Goal: Task Accomplishment & Management: Manage account settings

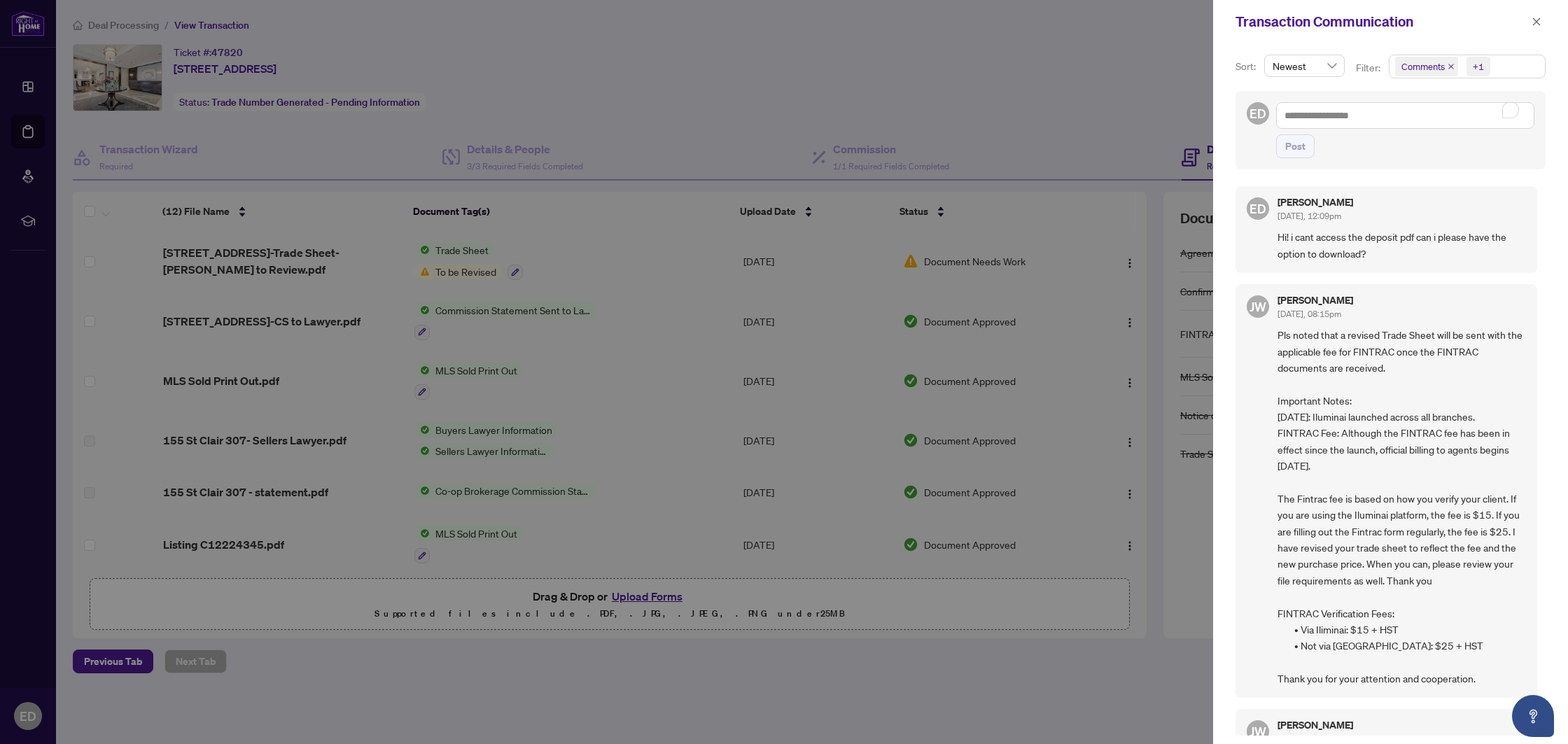
scroll to position [361, 0]
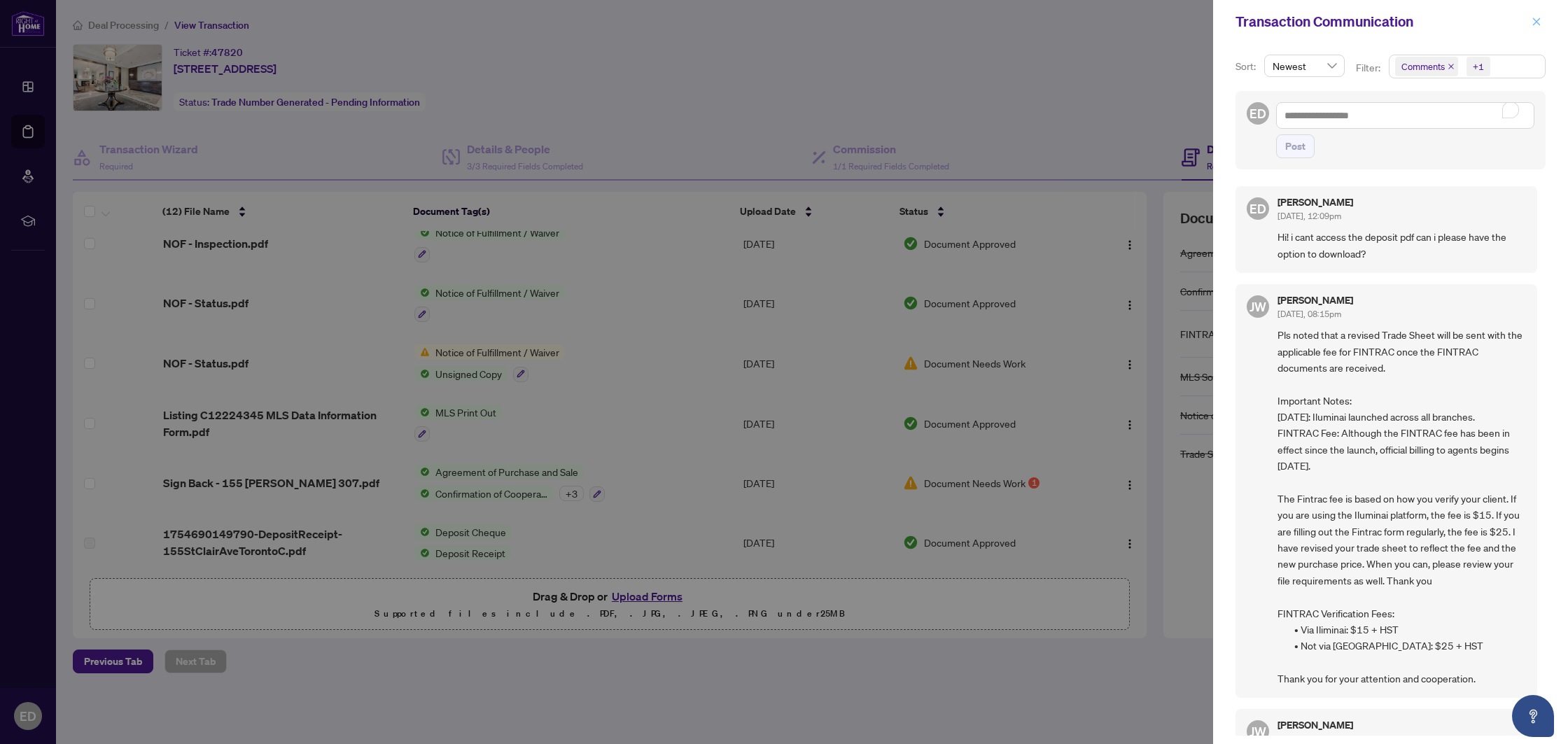
click at [1537, 22] on icon "close" at bounding box center [1536, 21] width 9 height 9
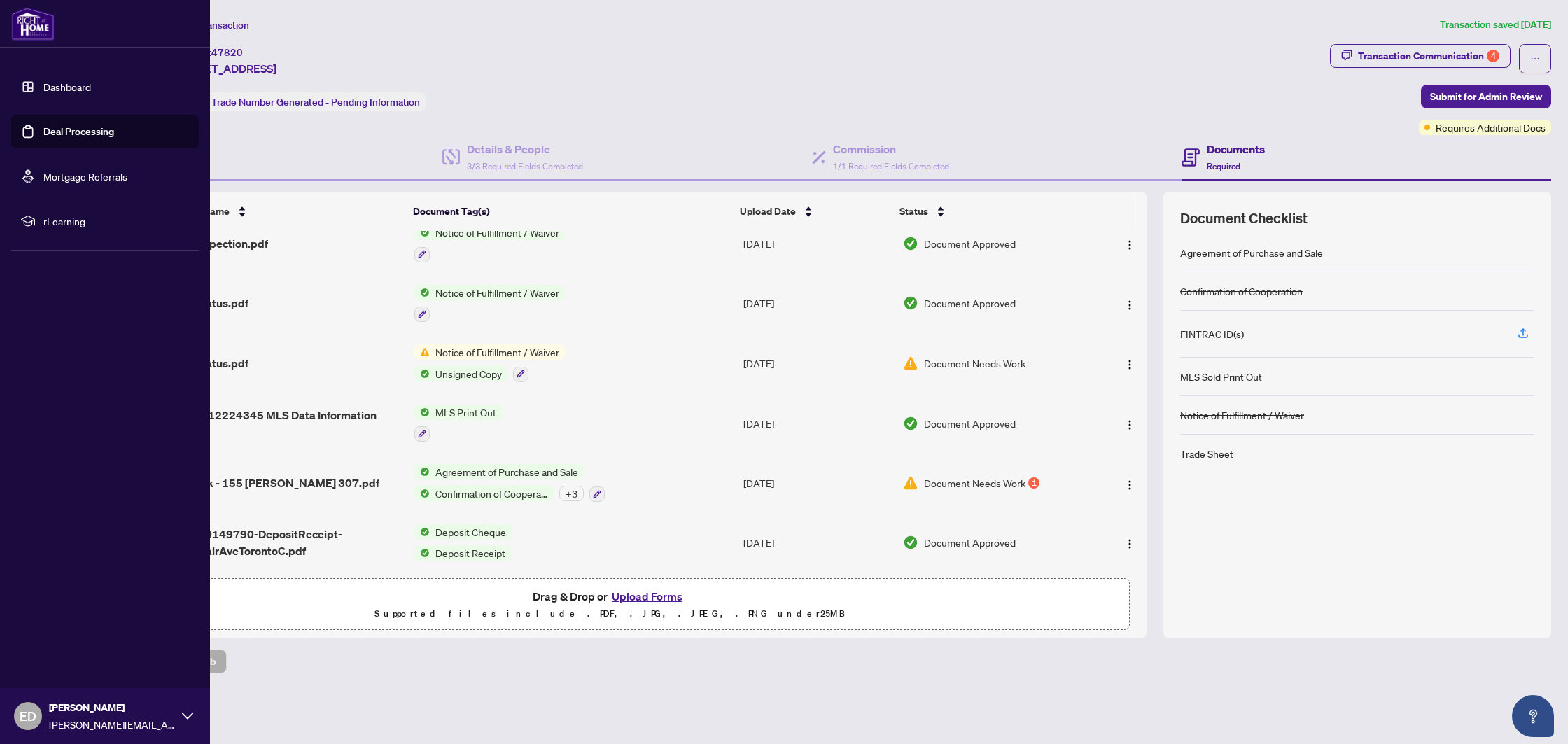
click at [49, 127] on link "Deal Processing" at bounding box center [79, 131] width 71 height 12
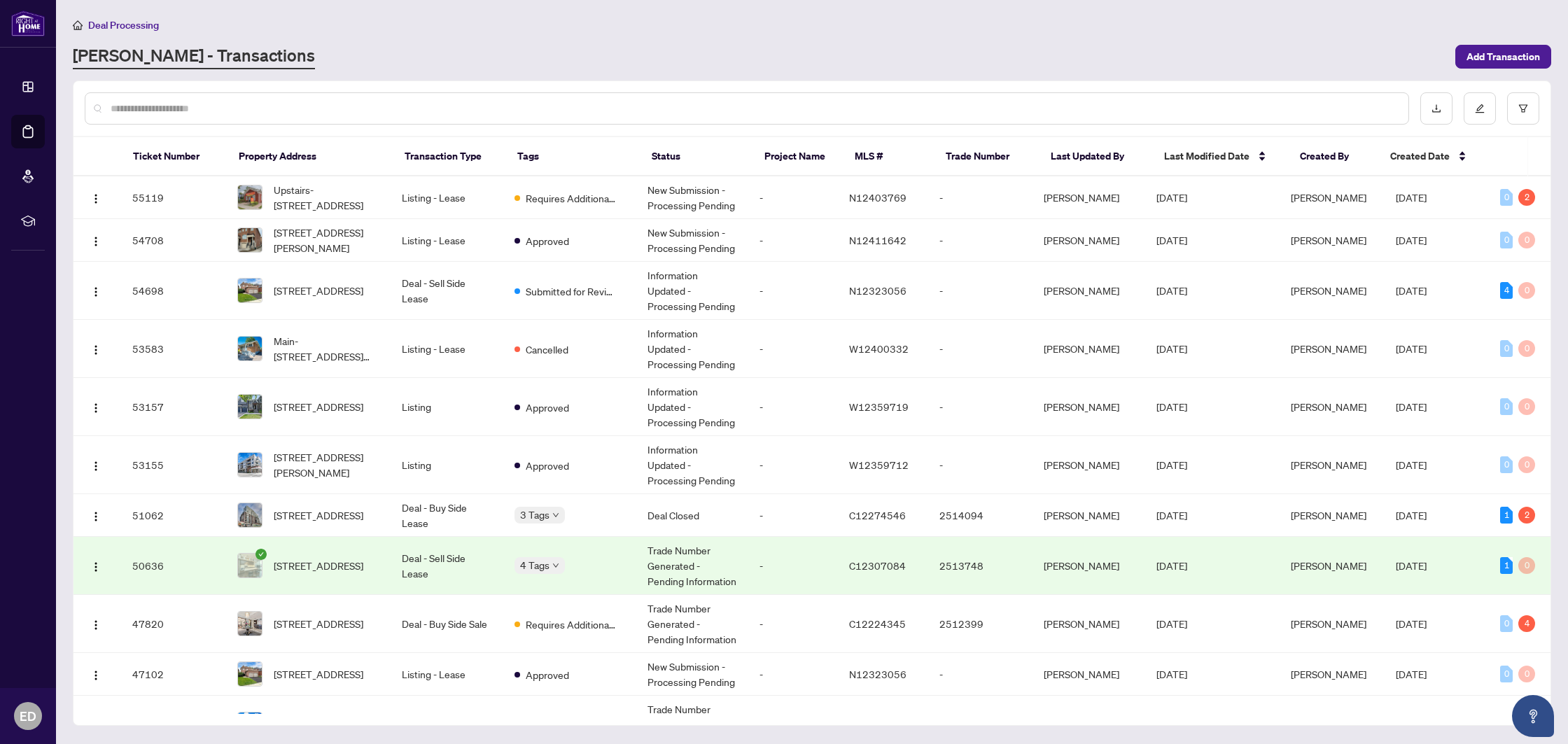
click at [289, 108] on input "text" at bounding box center [753, 108] width 1287 height 15
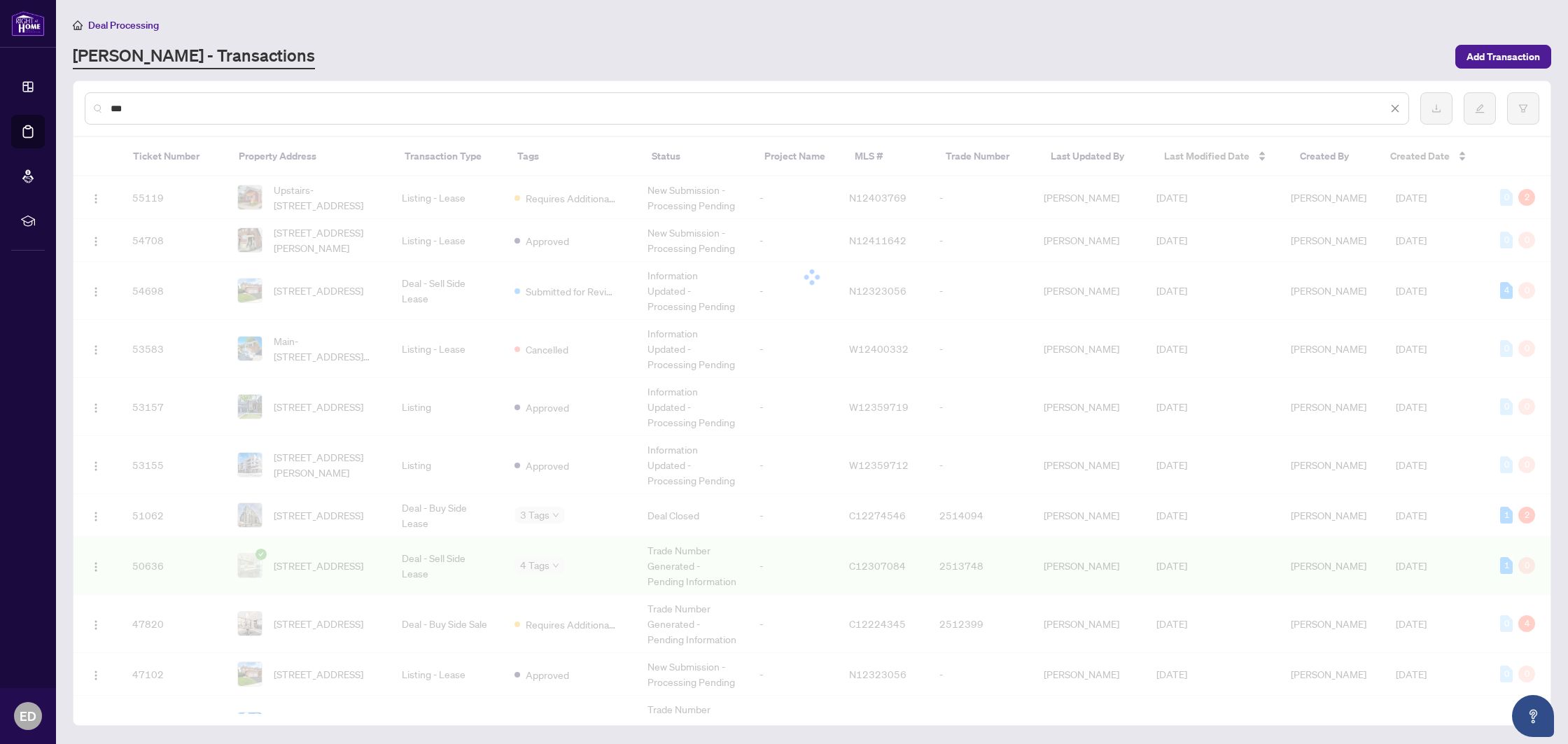
type input "***"
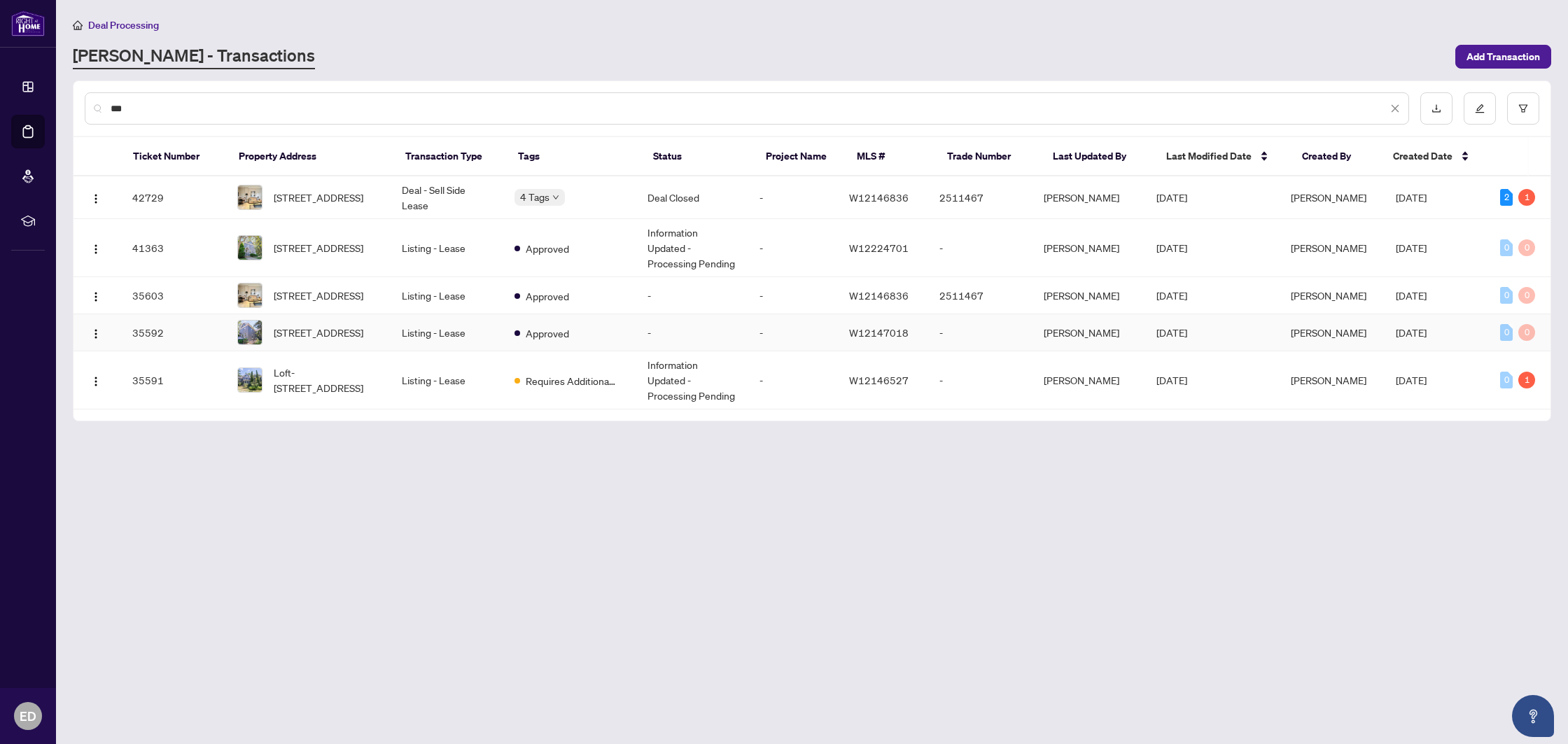
click at [476, 332] on td "Listing - Lease" at bounding box center [447, 332] width 112 height 37
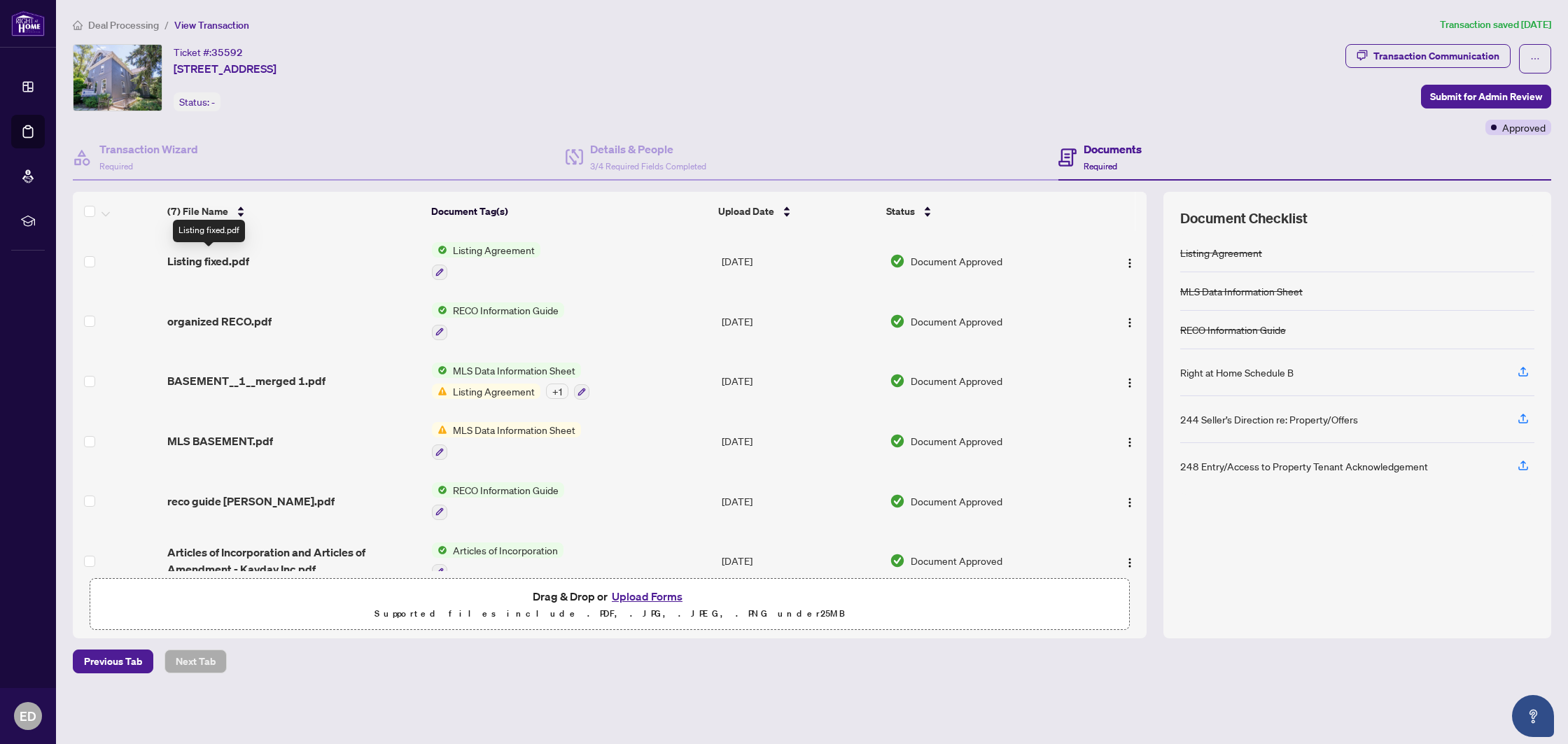
click at [231, 261] on span "Listing fixed.pdf" at bounding box center [208, 260] width 82 height 17
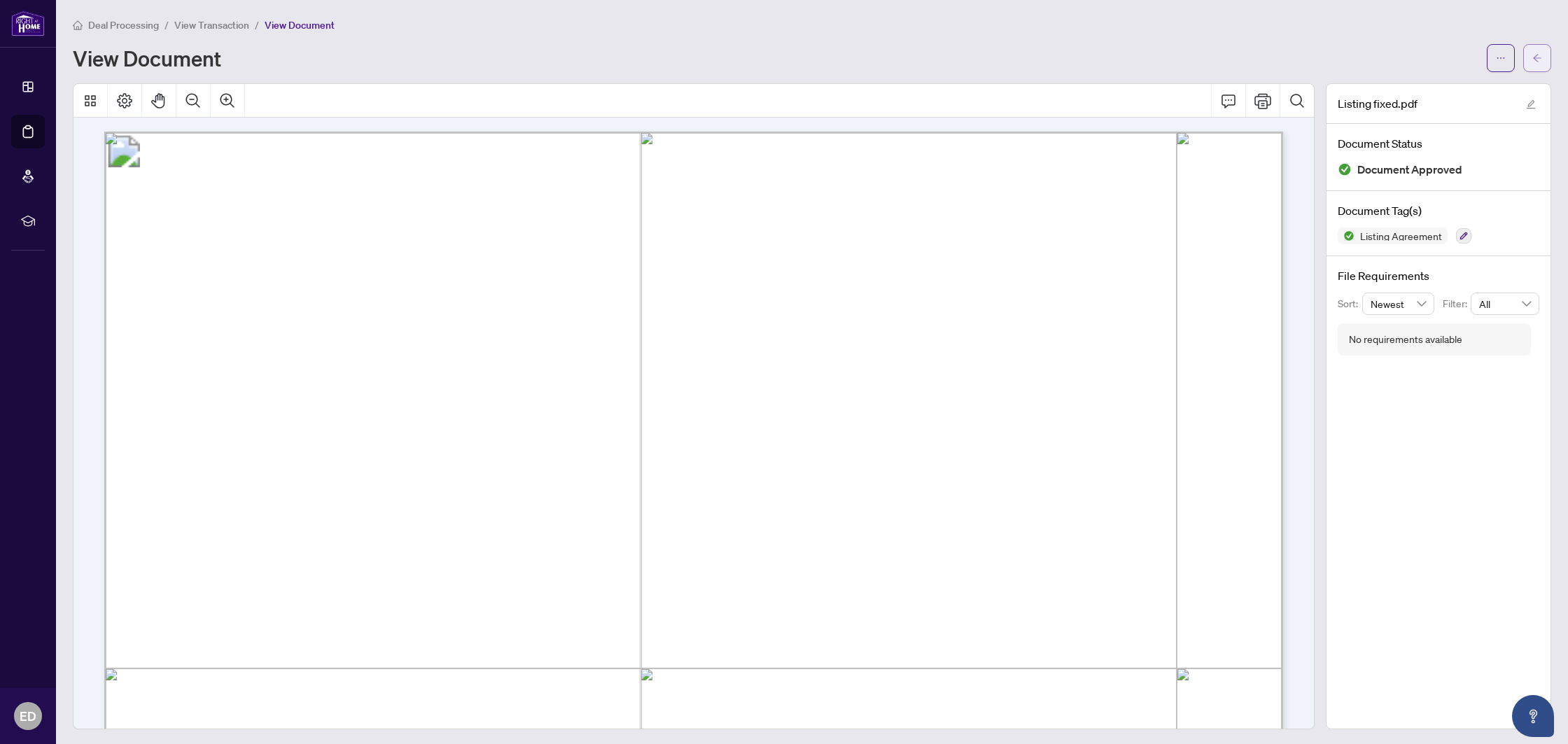
click at [1532, 55] on button "button" at bounding box center [1537, 58] width 28 height 28
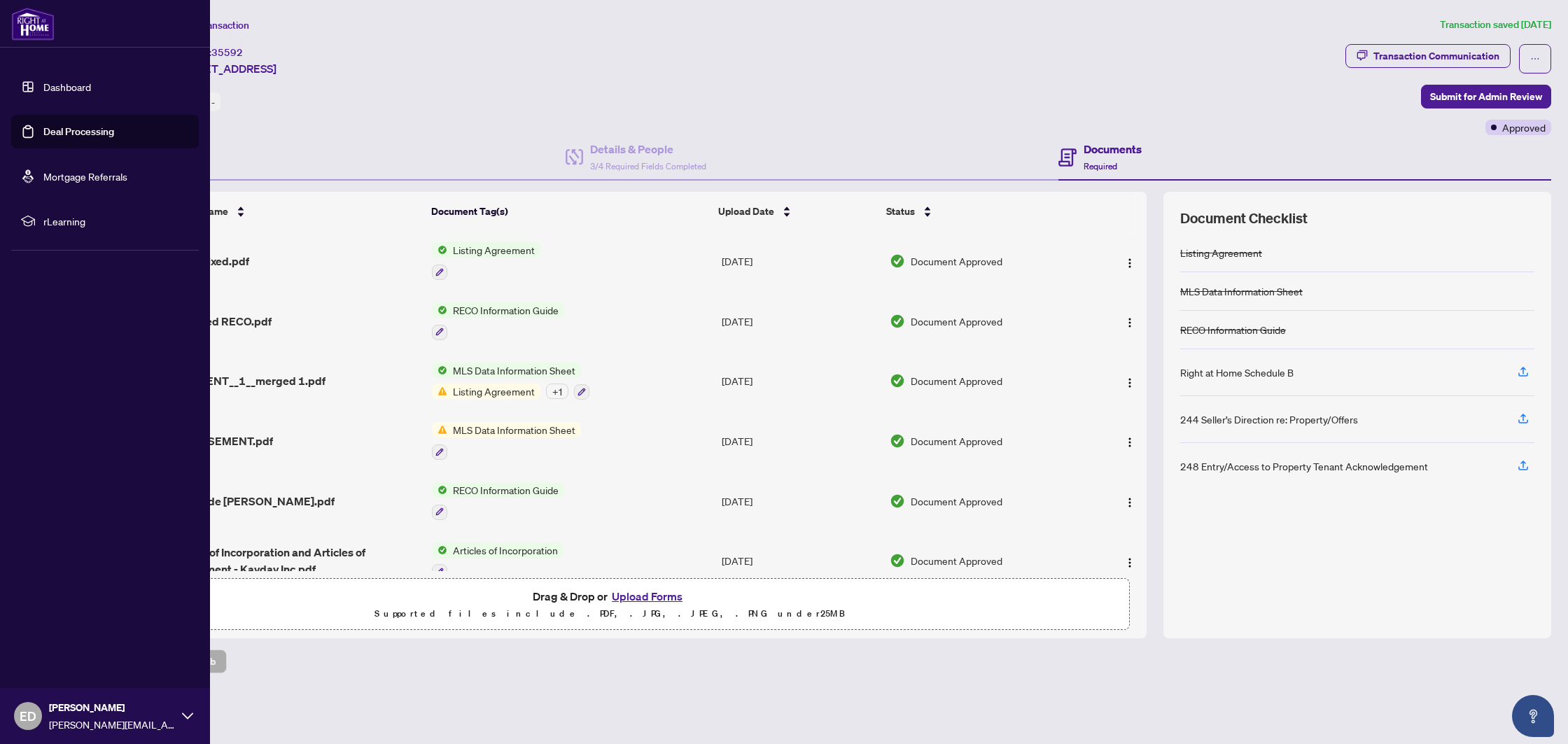
click at [66, 133] on link "Deal Processing" at bounding box center [79, 131] width 71 height 12
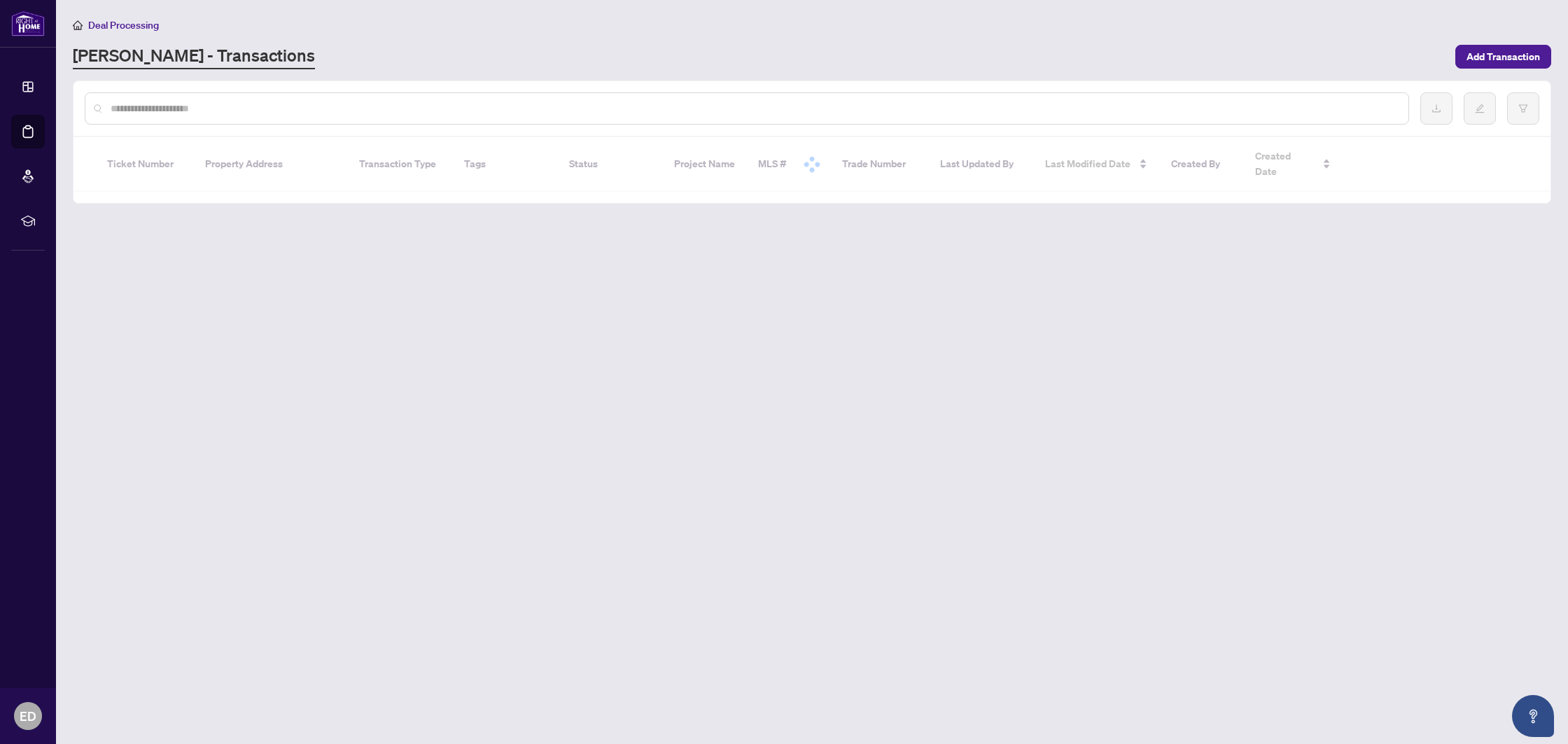
click at [337, 103] on input "text" at bounding box center [753, 108] width 1287 height 15
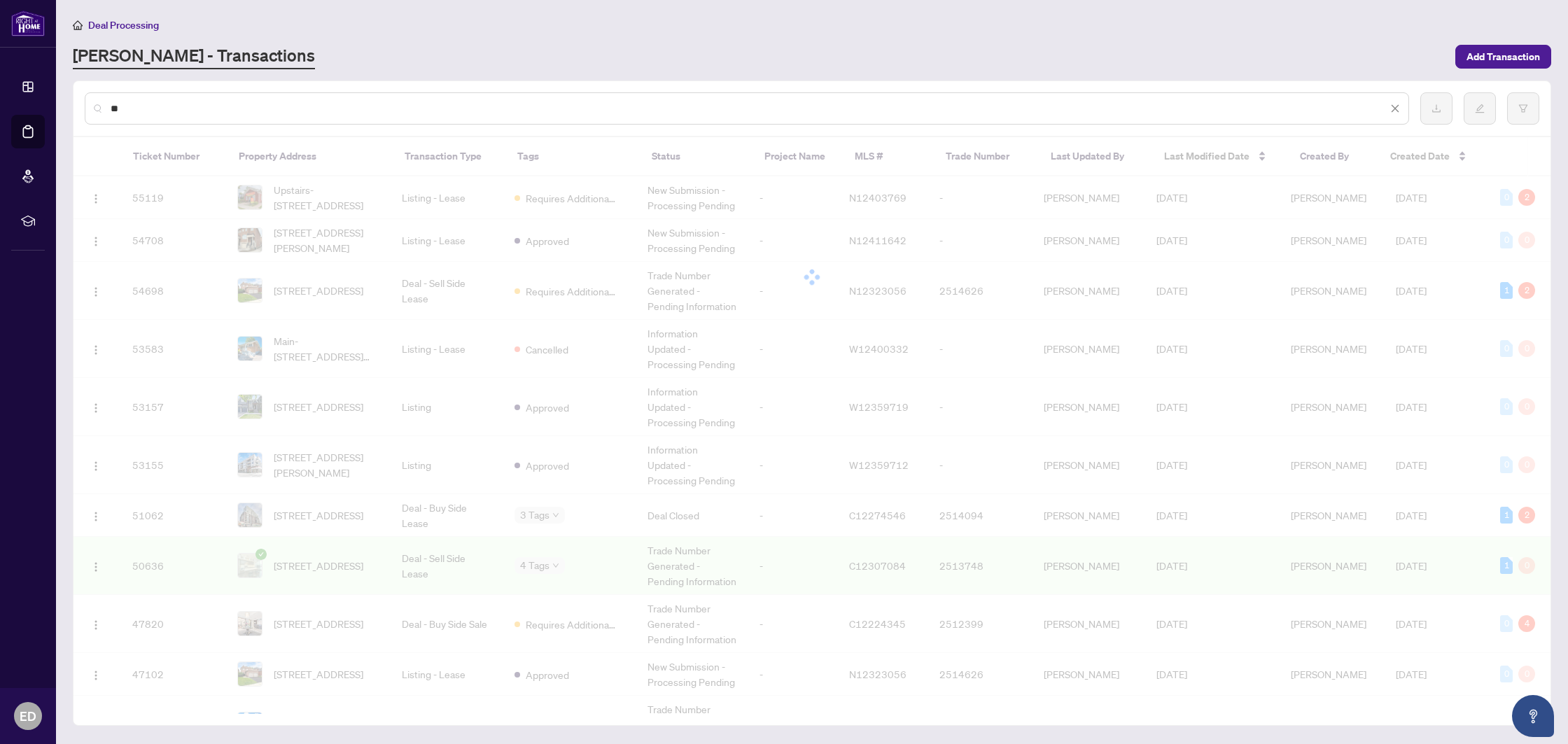
type input "**"
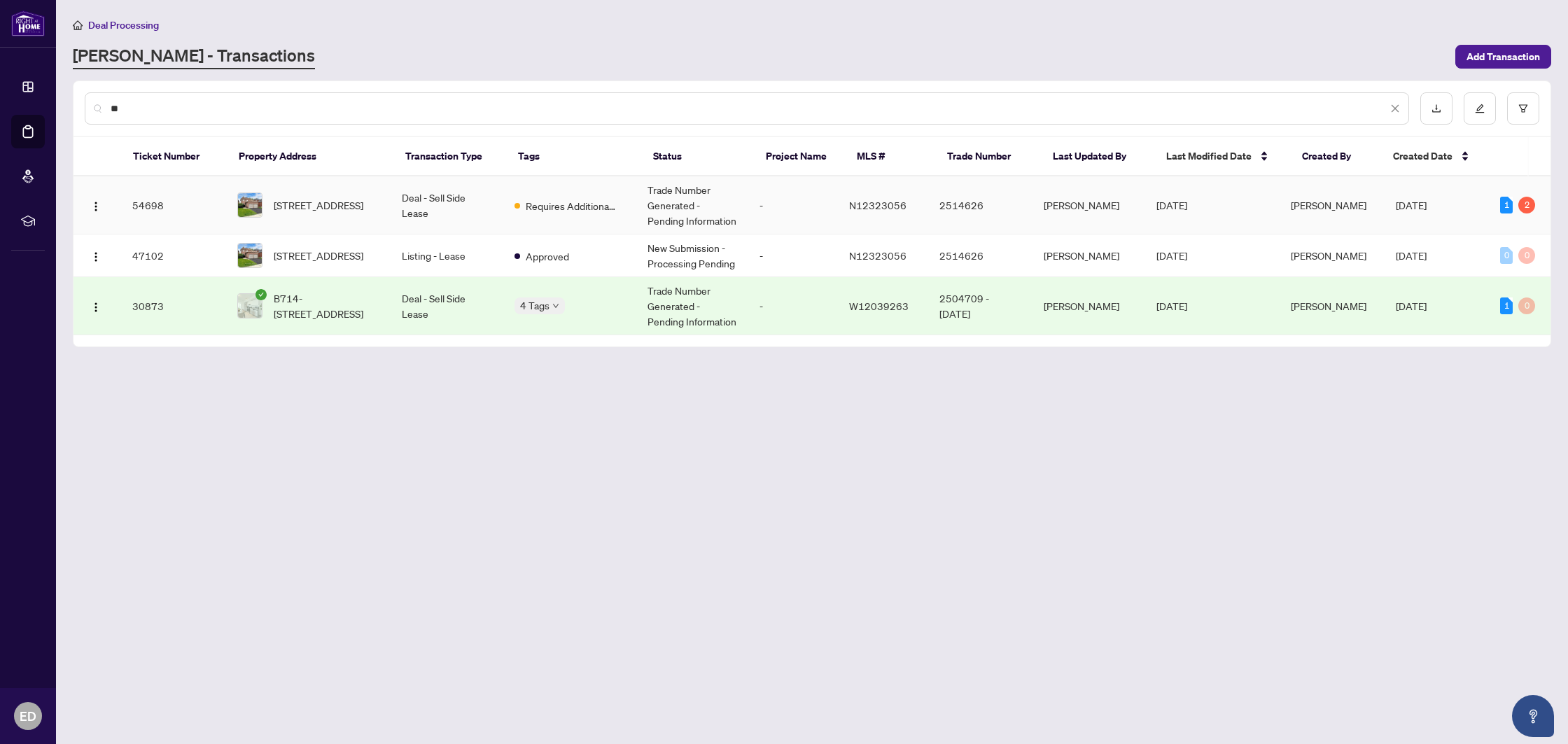
click at [501, 197] on td "Deal - Sell Side Lease" at bounding box center [447, 206] width 112 height 58
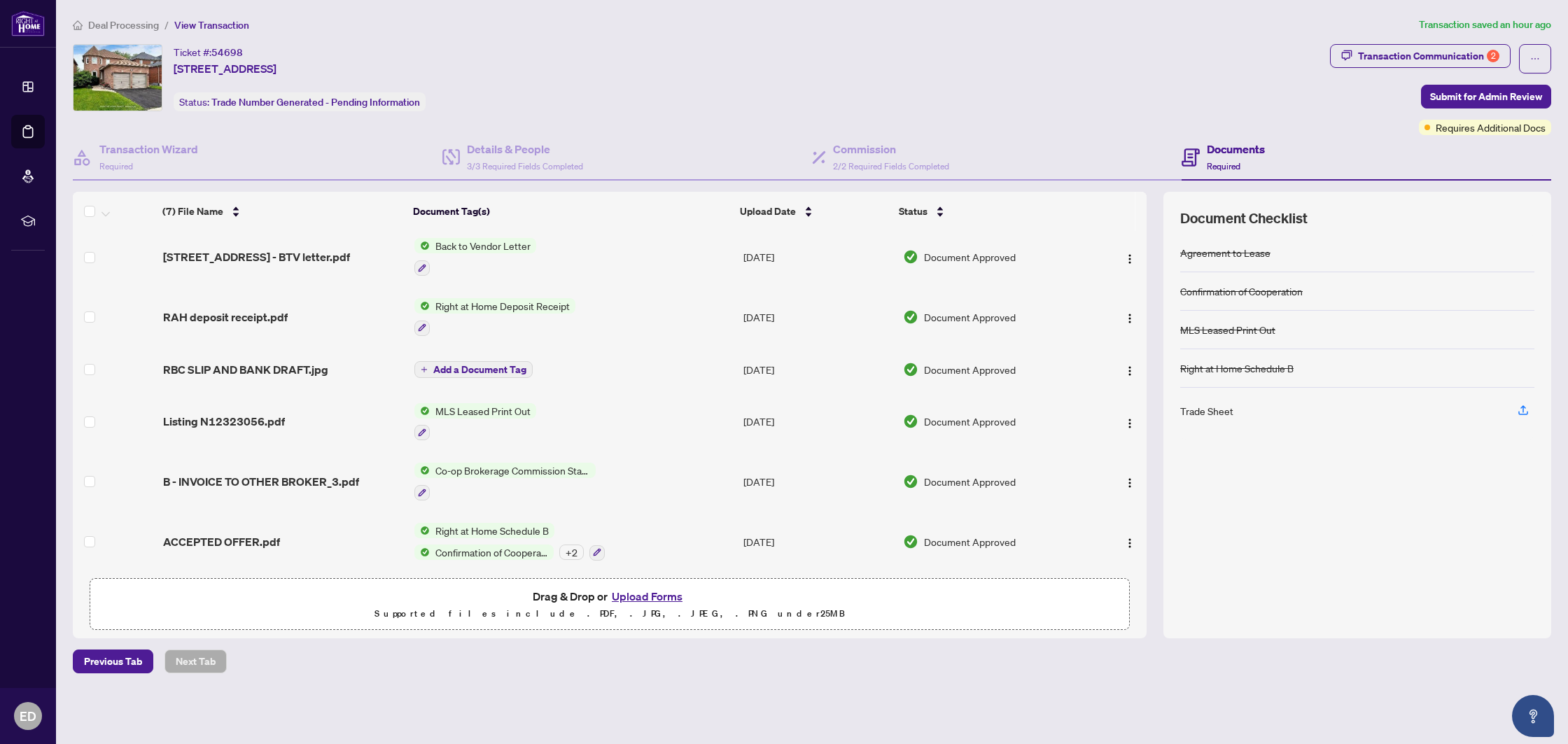
scroll to position [63, 0]
click at [476, 161] on span "3/3 Required Fields Completed" at bounding box center [525, 166] width 116 height 10
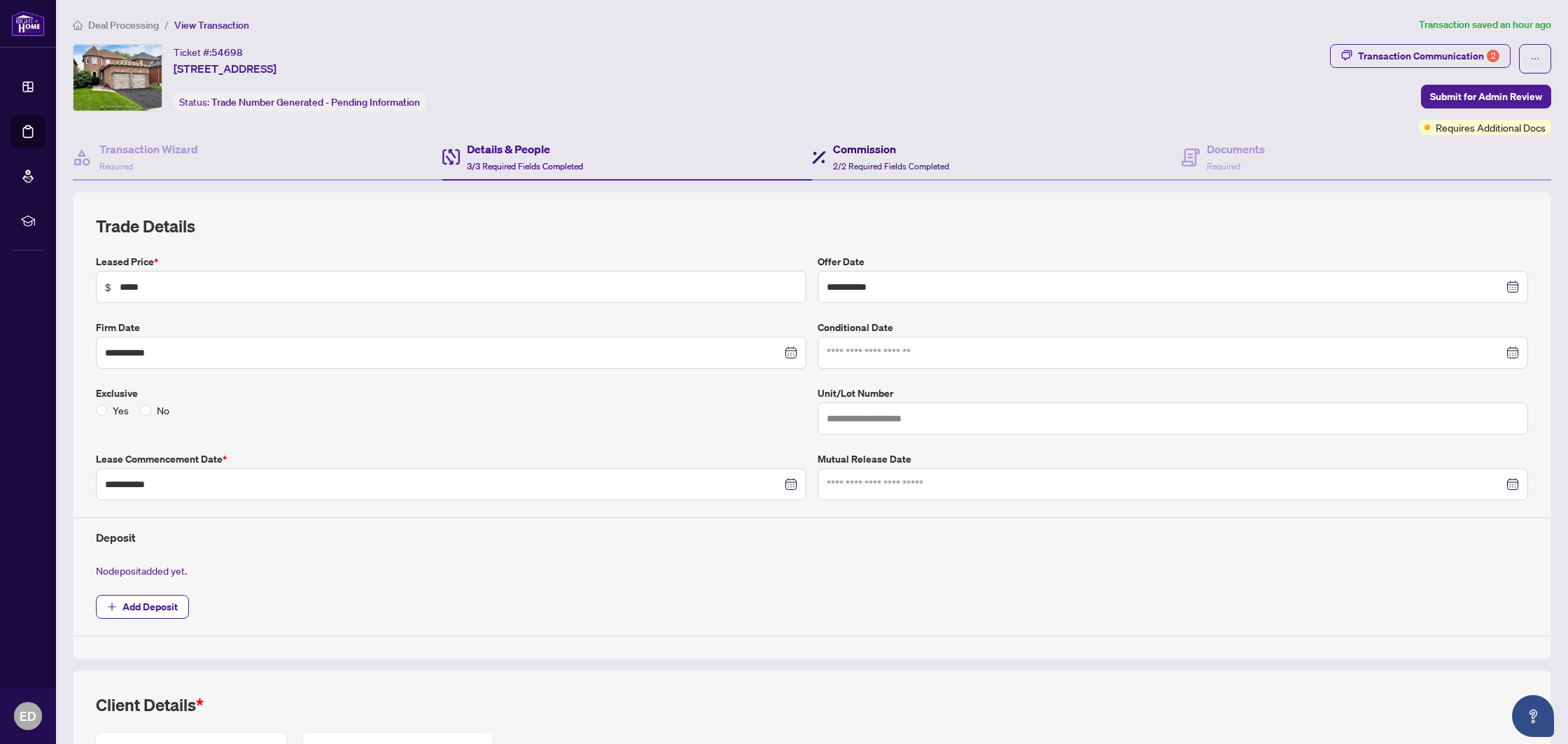
click at [849, 155] on h4 "Commission" at bounding box center [891, 148] width 116 height 17
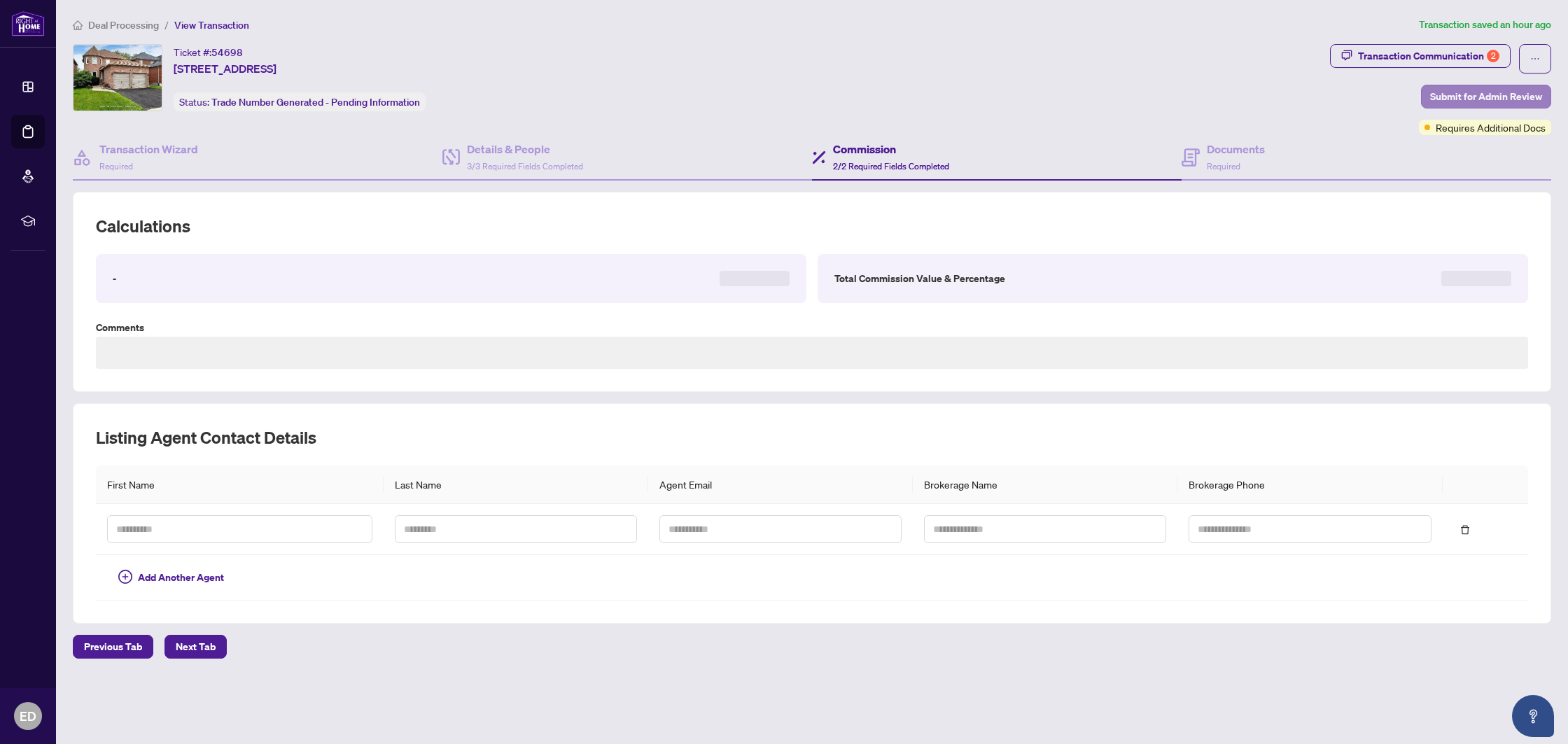
type textarea "**********"
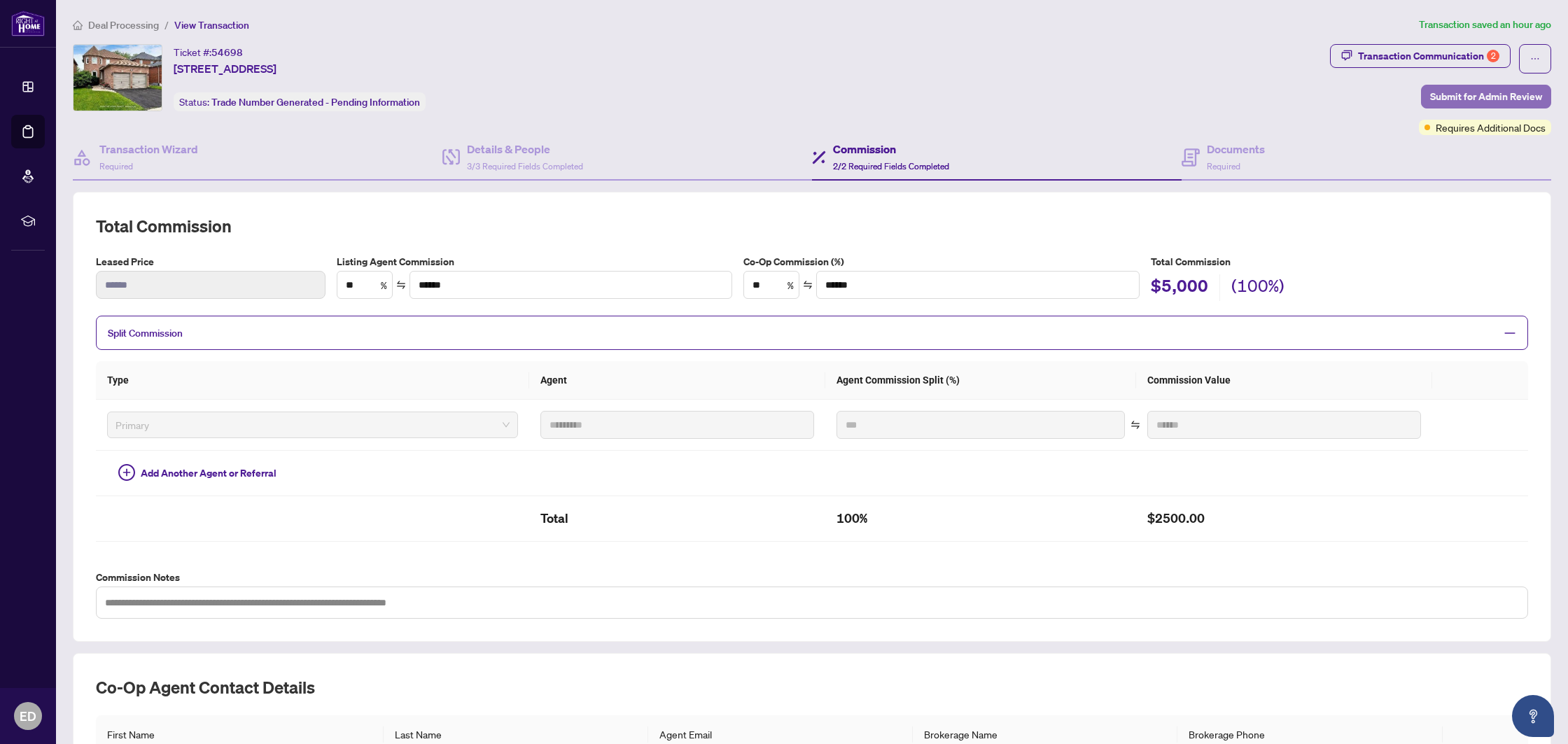
click at [1452, 92] on span "Submit for Admin Review" at bounding box center [1486, 96] width 112 height 23
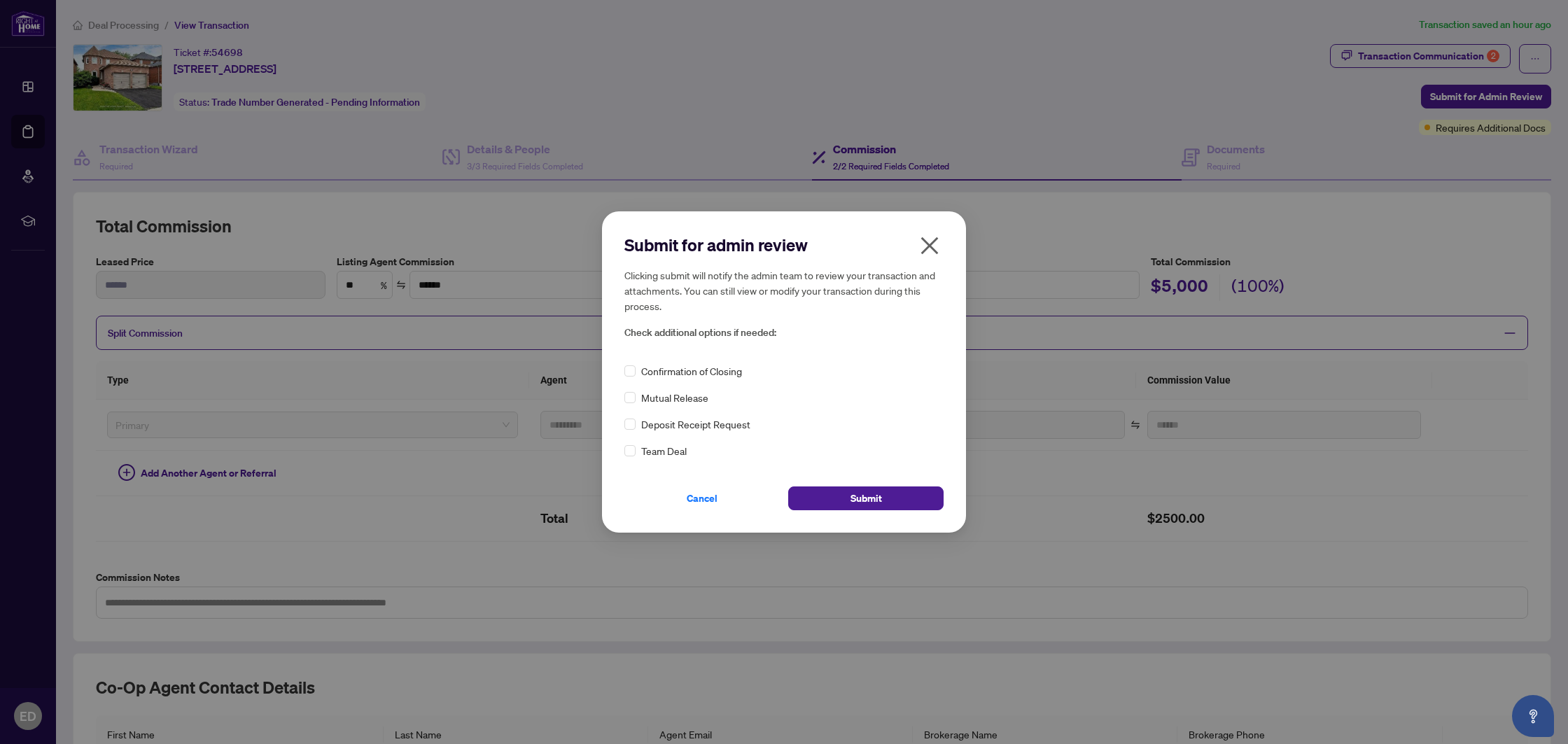
click at [720, 371] on span "Confirmation of Closing" at bounding box center [691, 370] width 101 height 15
click at [852, 512] on div "Submit for admin review Clicking submit will notify the admin team to review yo…" at bounding box center [784, 372] width 364 height 321
click at [855, 504] on span "Submit" at bounding box center [865, 498] width 31 height 23
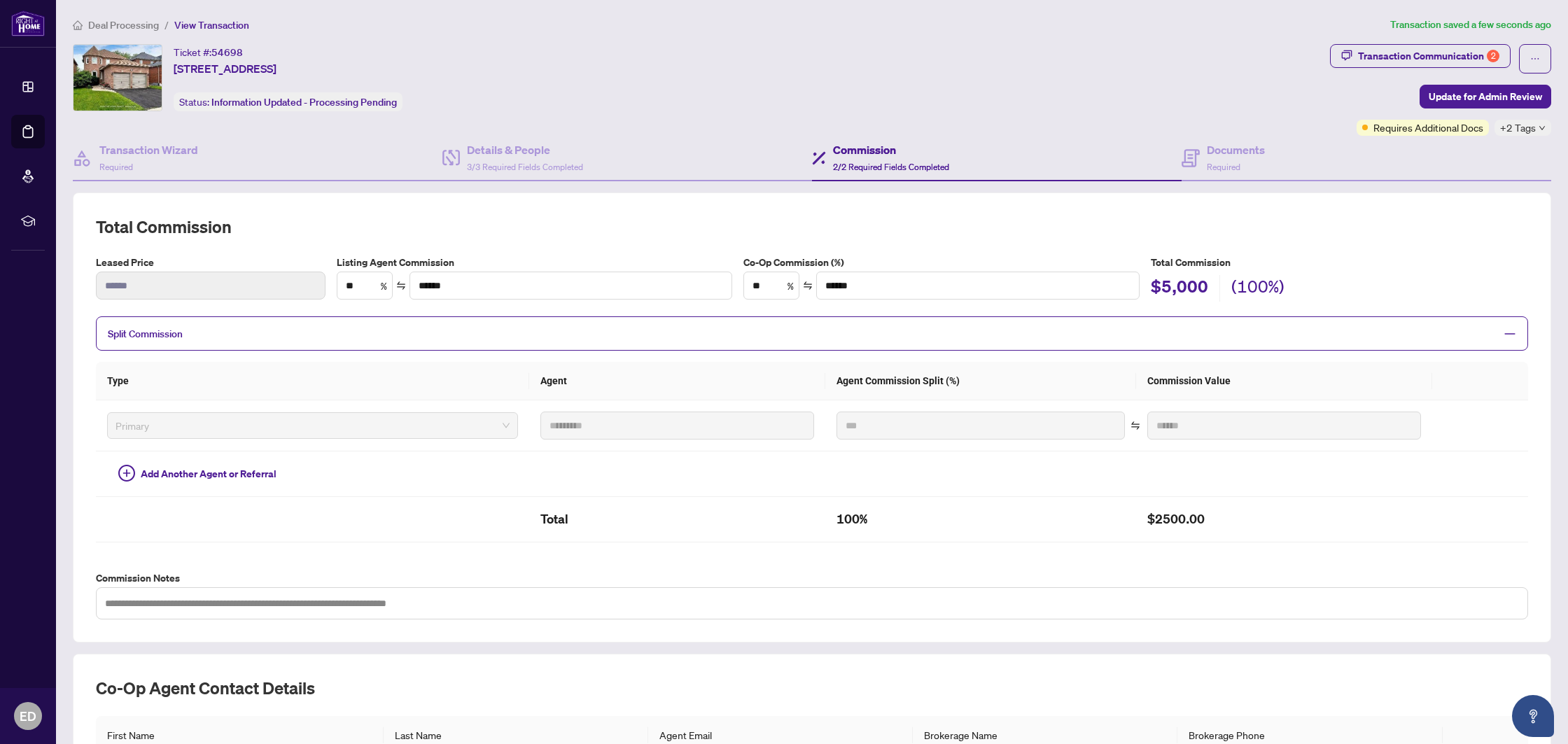
click at [1250, 161] on div "Update for admin review Clicking submit will notify the admin team to review yo…" at bounding box center [784, 372] width 1568 height 744
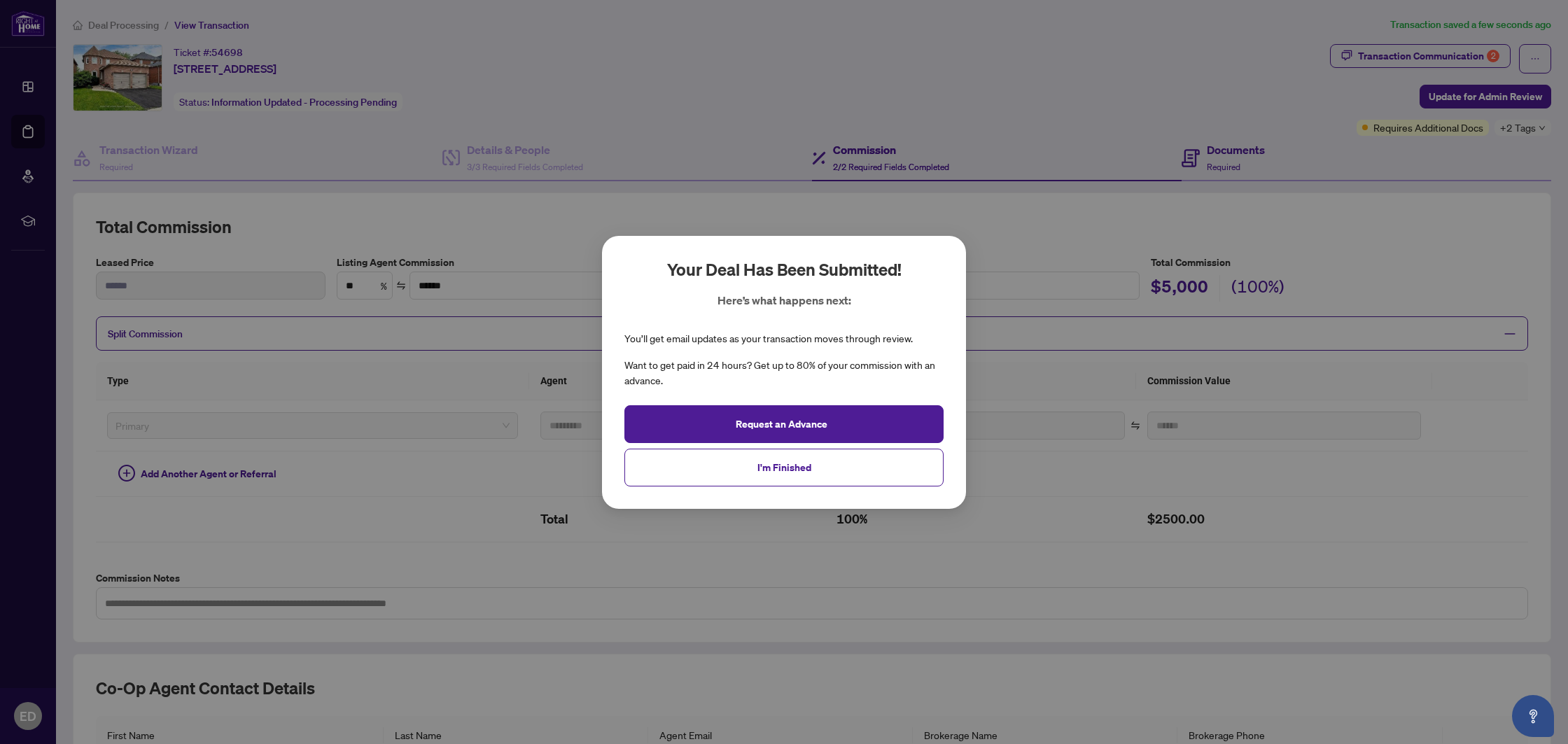
click at [1228, 161] on div "Your deal has been submitted! Here’s what happens next: You’ll get email update…" at bounding box center [784, 372] width 1568 height 744
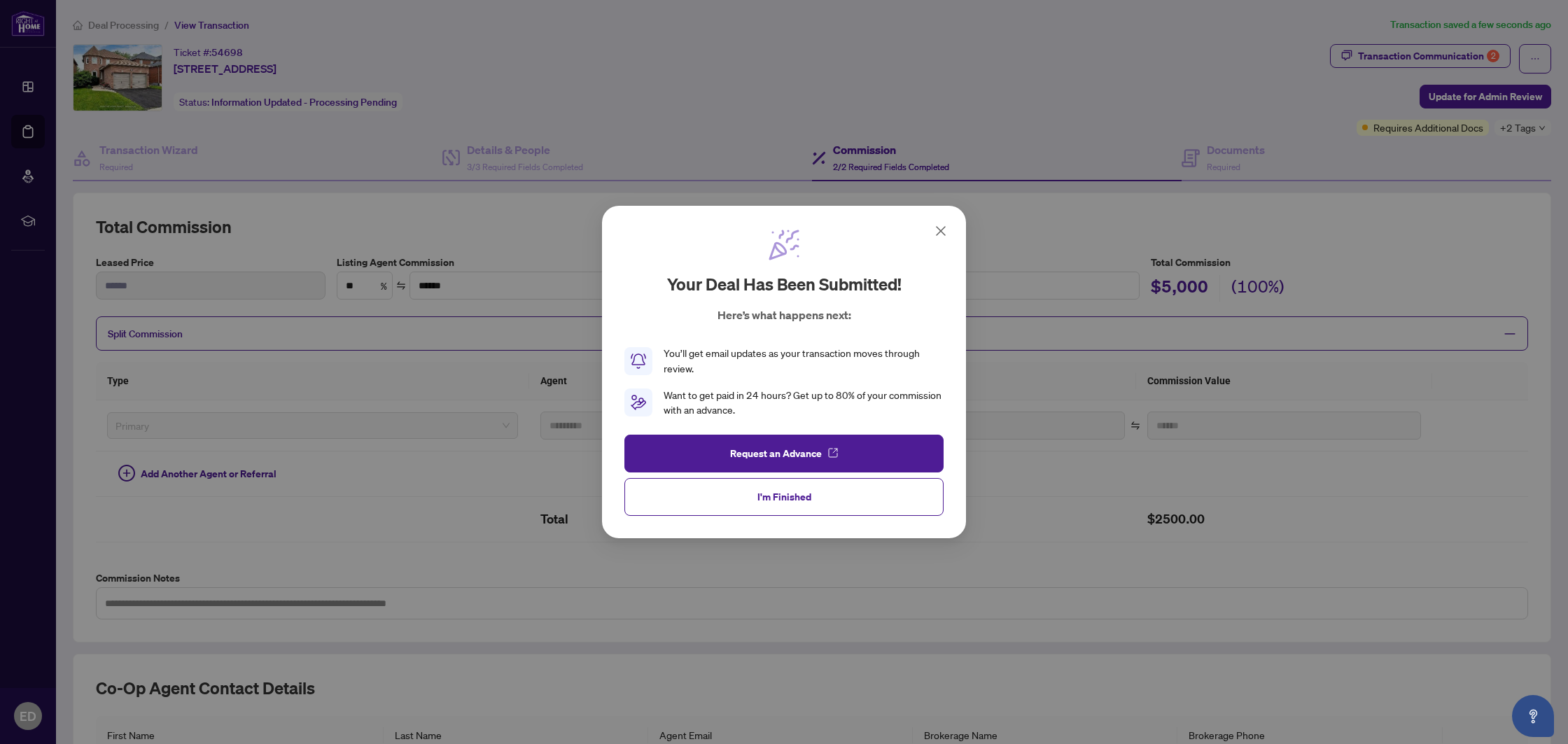
click at [813, 497] on button "I'm Finished" at bounding box center [783, 497] width 319 height 38
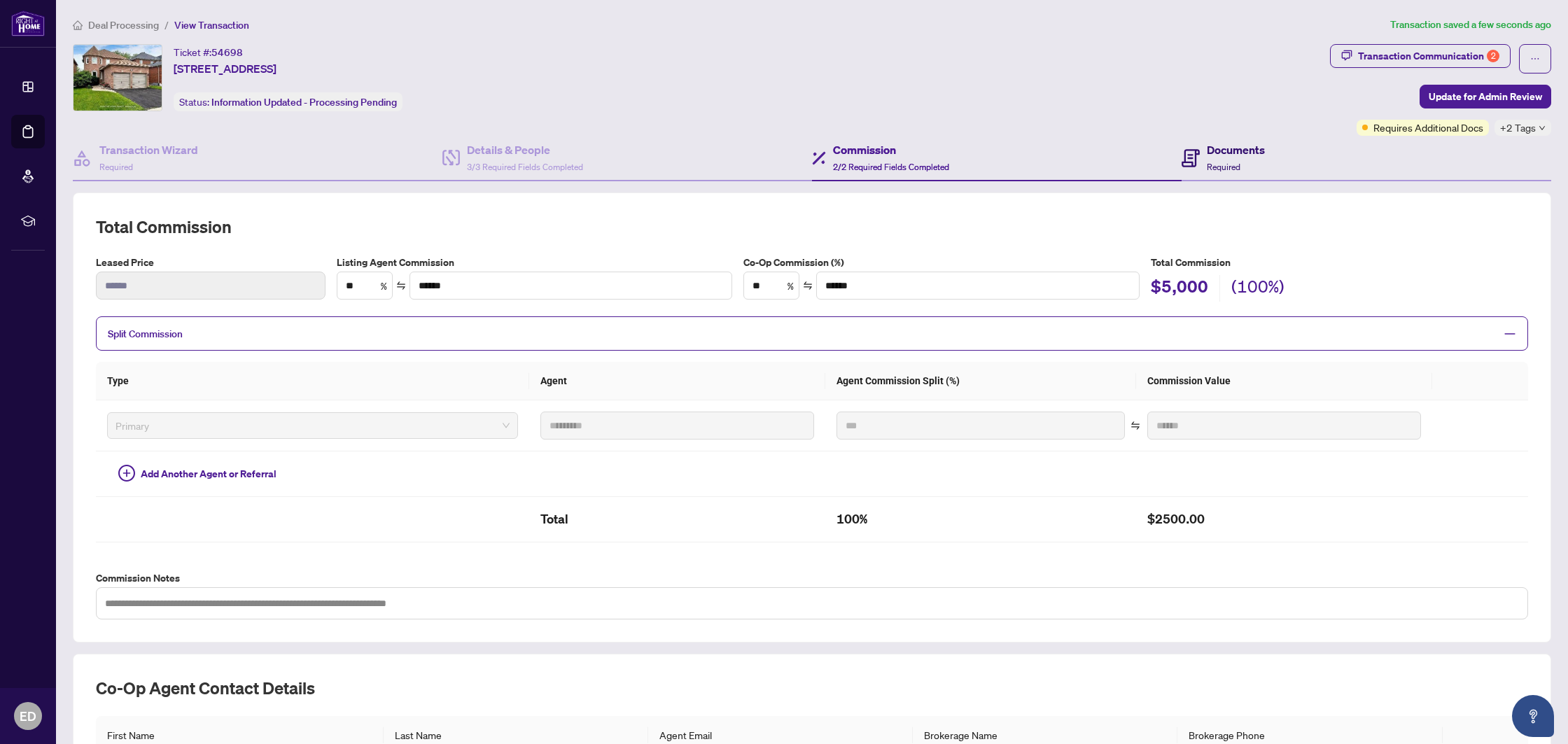
click at [1196, 164] on icon at bounding box center [1190, 158] width 18 height 18
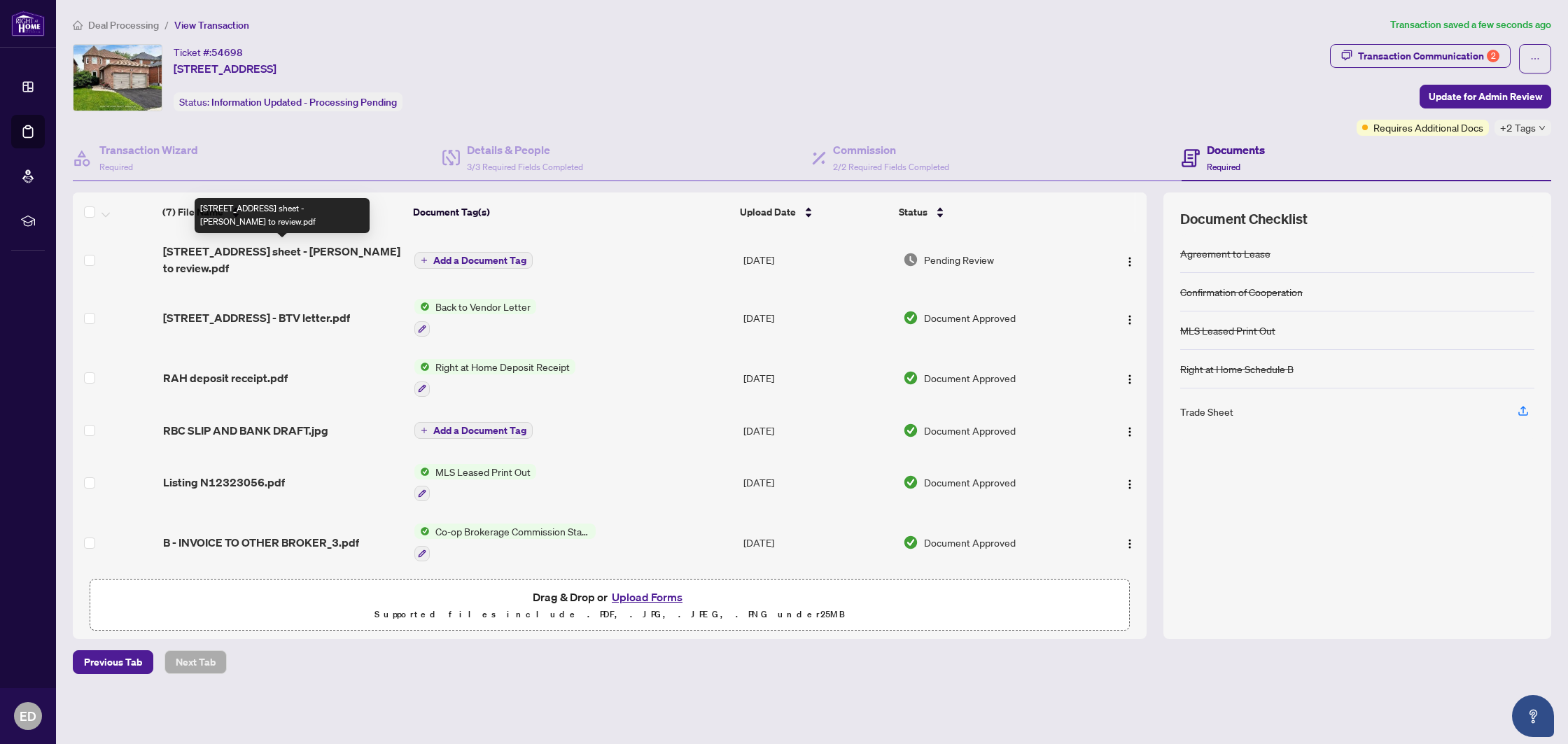
click at [337, 253] on span "[STREET_ADDRESS] sheet - [PERSON_NAME] to review.pdf" at bounding box center [283, 260] width 240 height 33
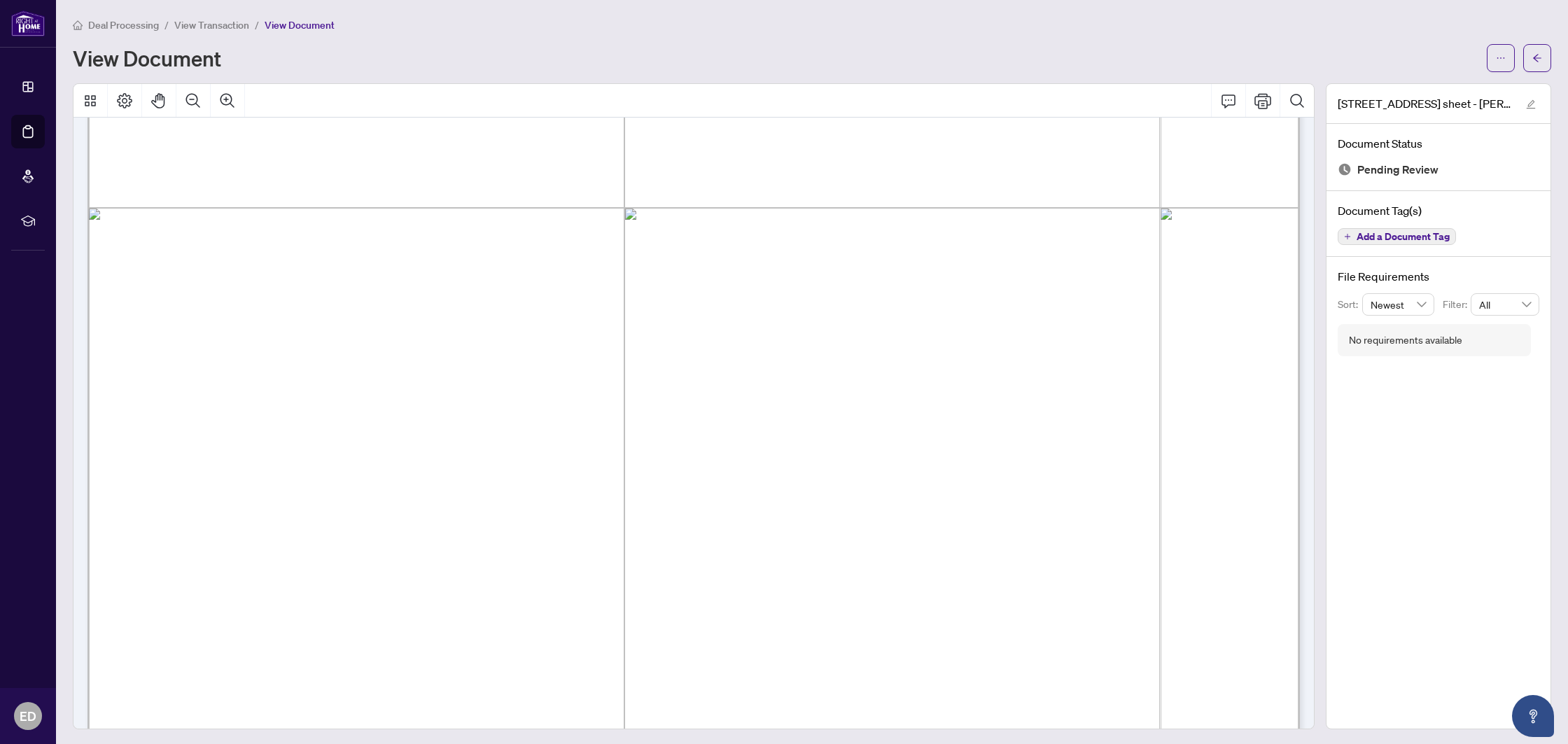
scroll to position [985, 0]
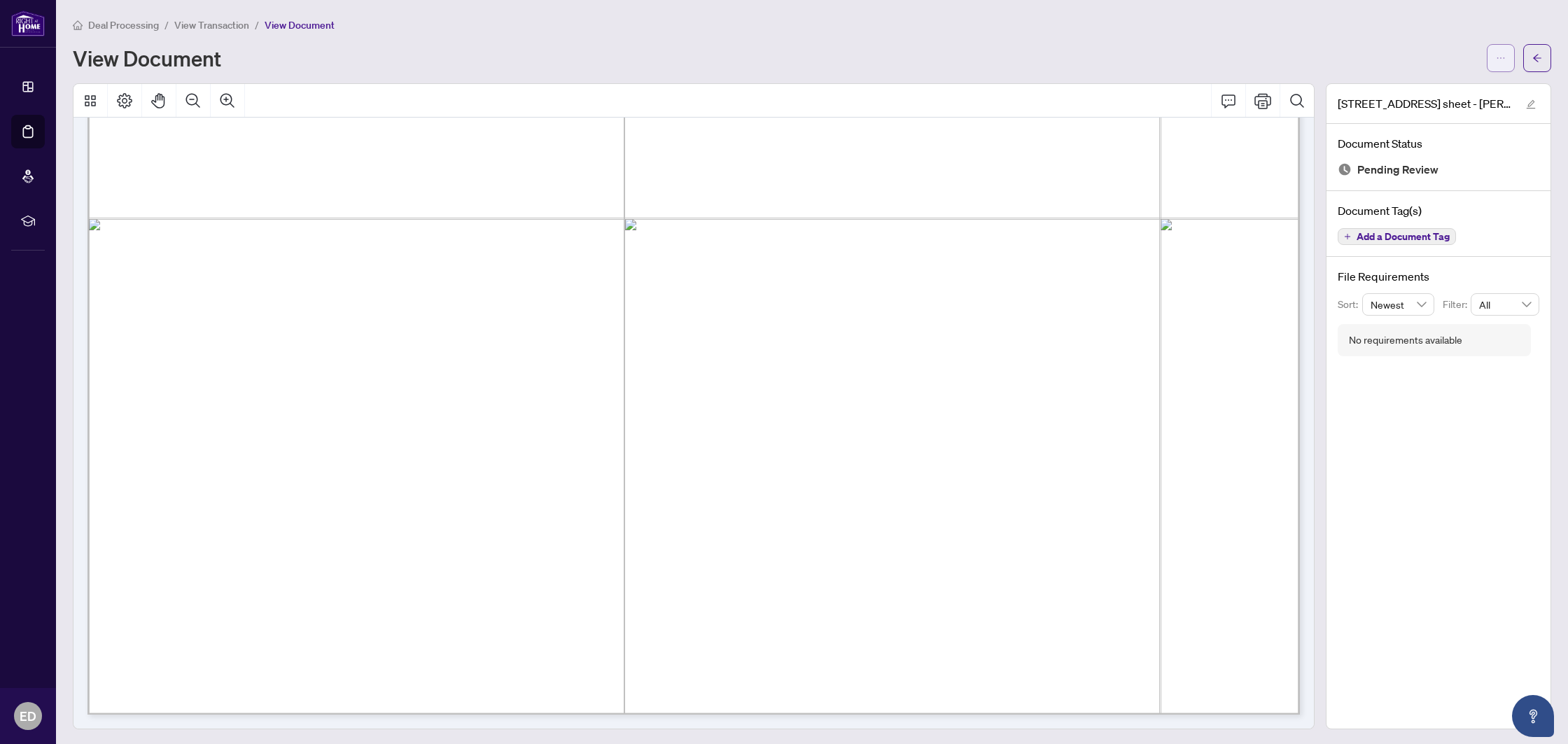
click at [1511, 68] on button "button" at bounding box center [1500, 58] width 28 height 28
click at [1435, 85] on span "Download" at bounding box center [1450, 88] width 106 height 15
click at [1539, 62] on icon "arrow-left" at bounding box center [1537, 57] width 9 height 9
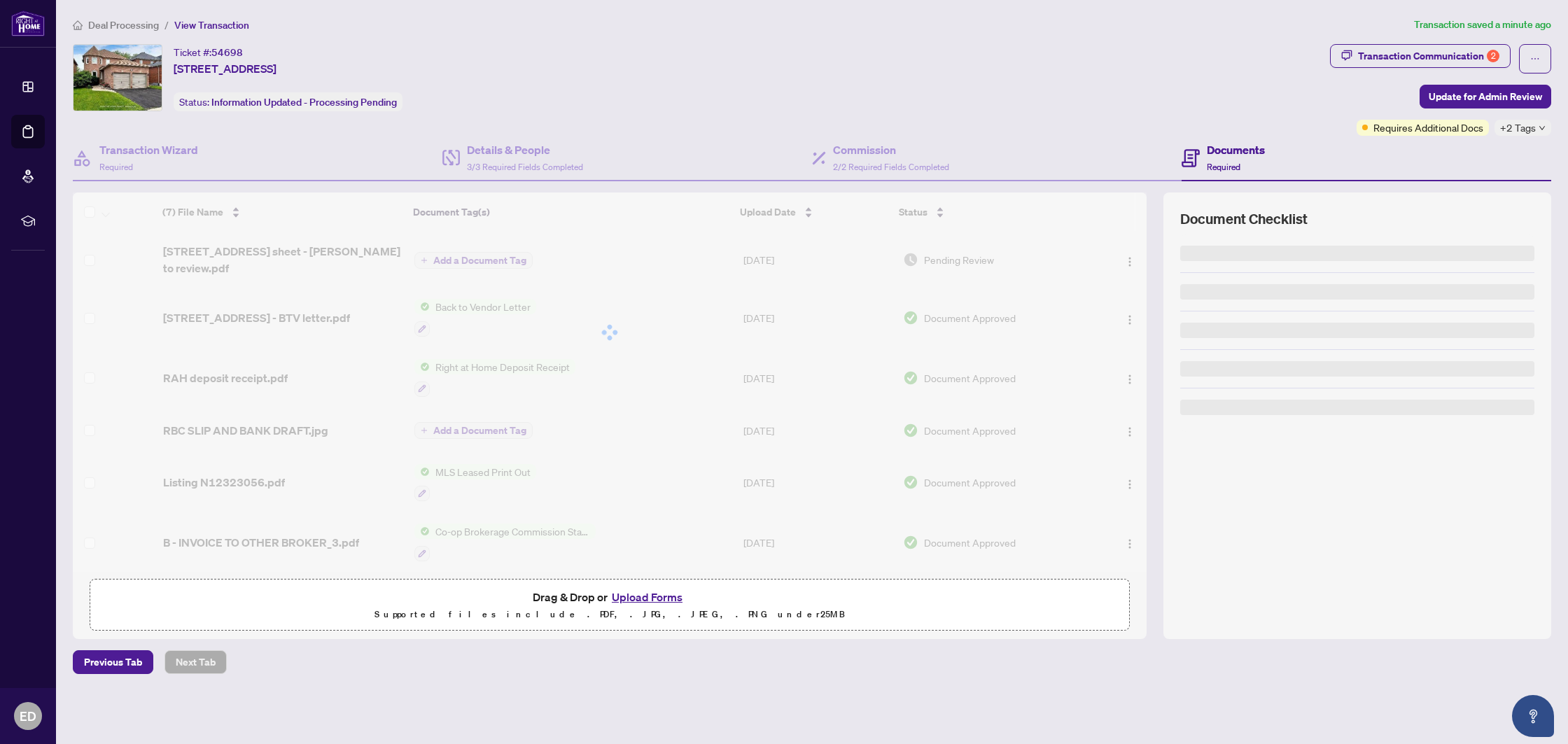
click at [659, 595] on button "Upload Forms" at bounding box center [647, 596] width 79 height 18
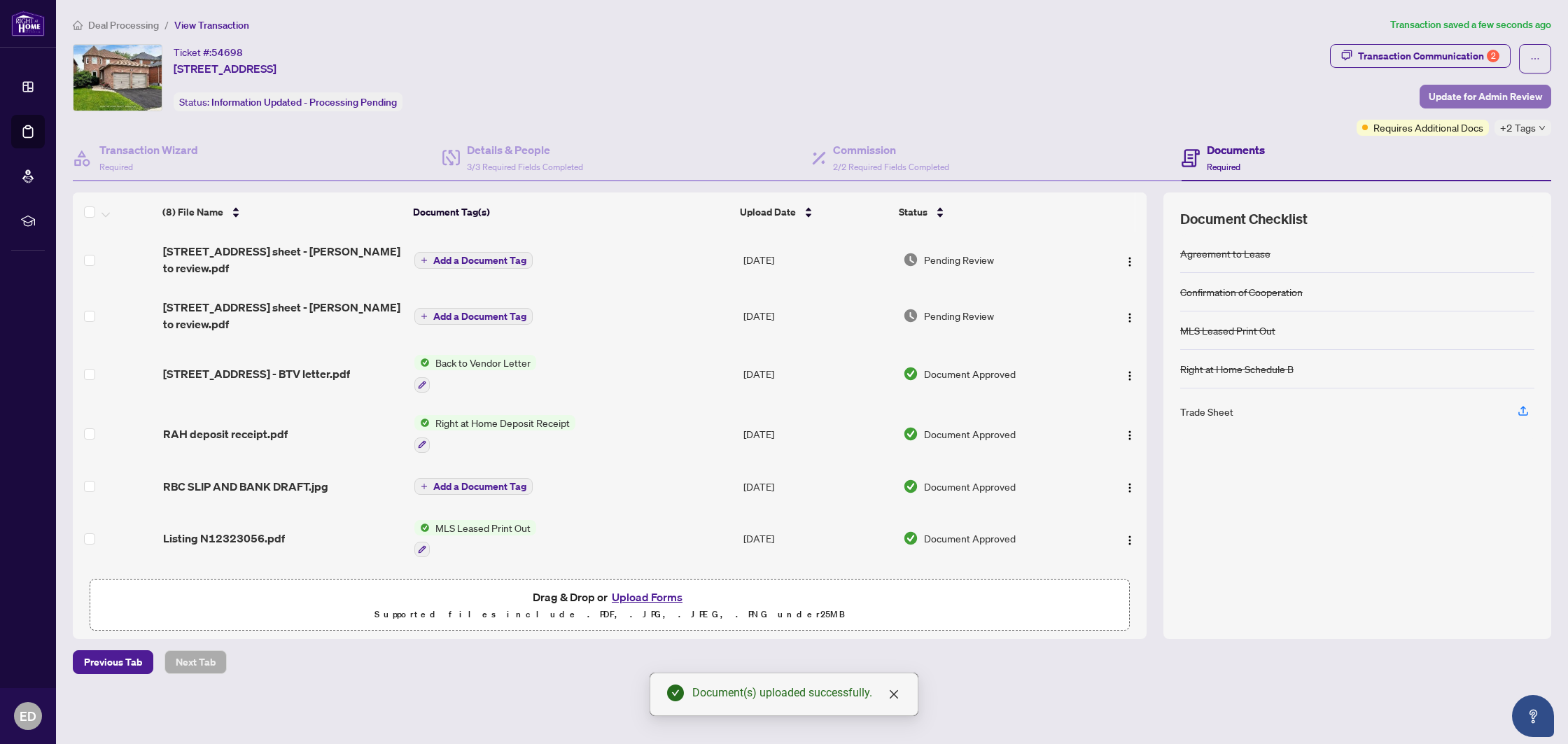
click at [1447, 88] on span "Update for Admin Review" at bounding box center [1485, 96] width 113 height 23
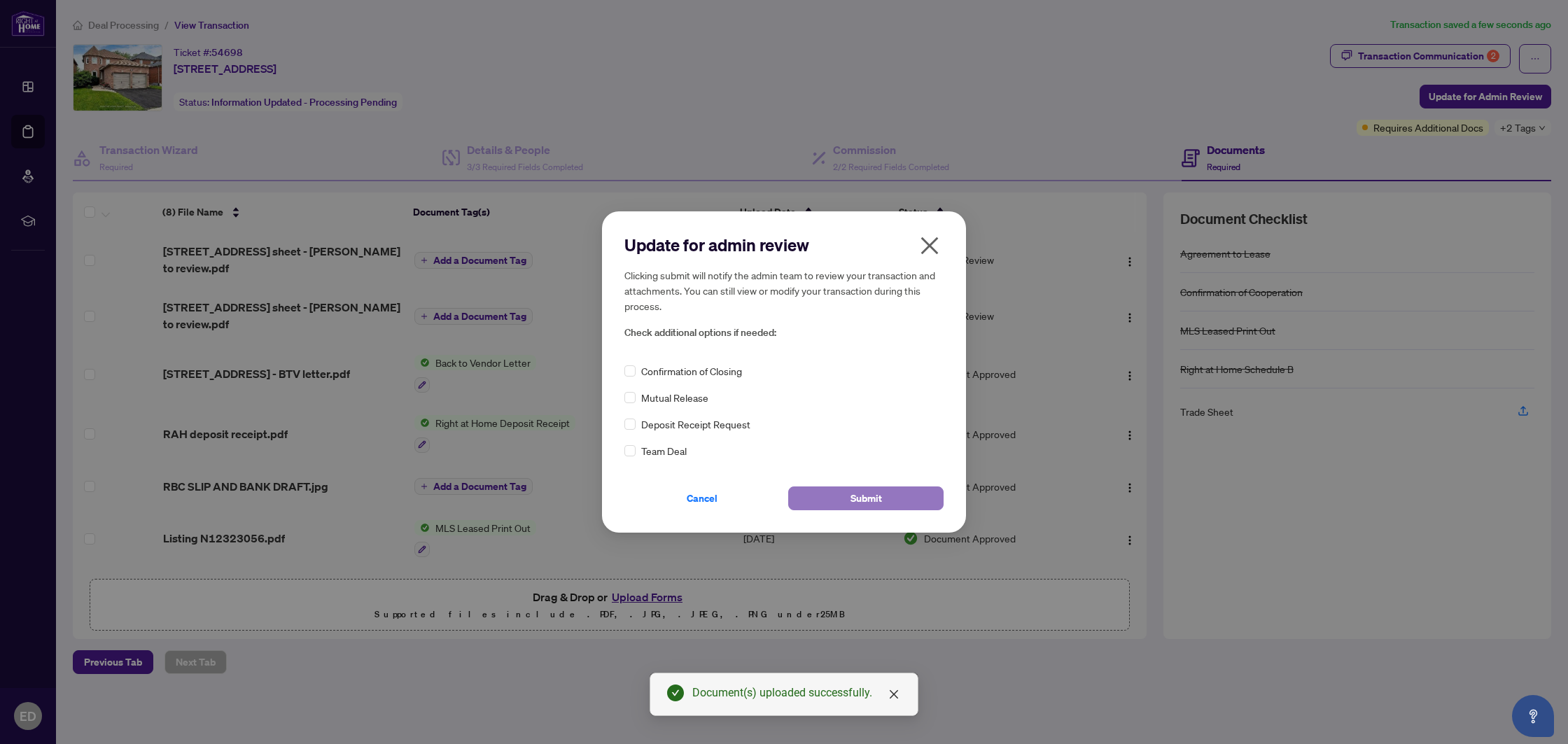
click at [821, 503] on button "Submit" at bounding box center [866, 498] width 156 height 24
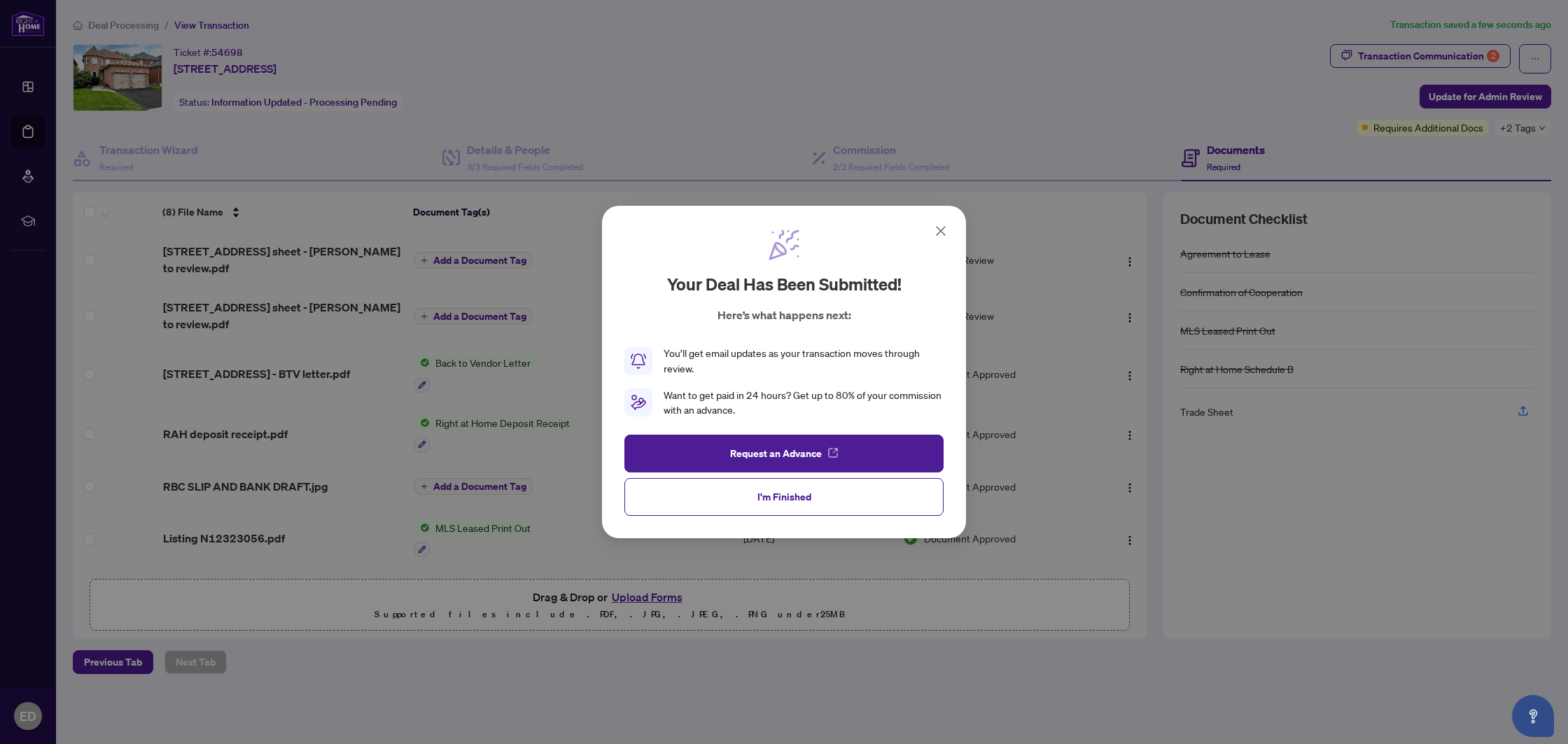
click at [761, 495] on span "I'm Finished" at bounding box center [784, 497] width 54 height 23
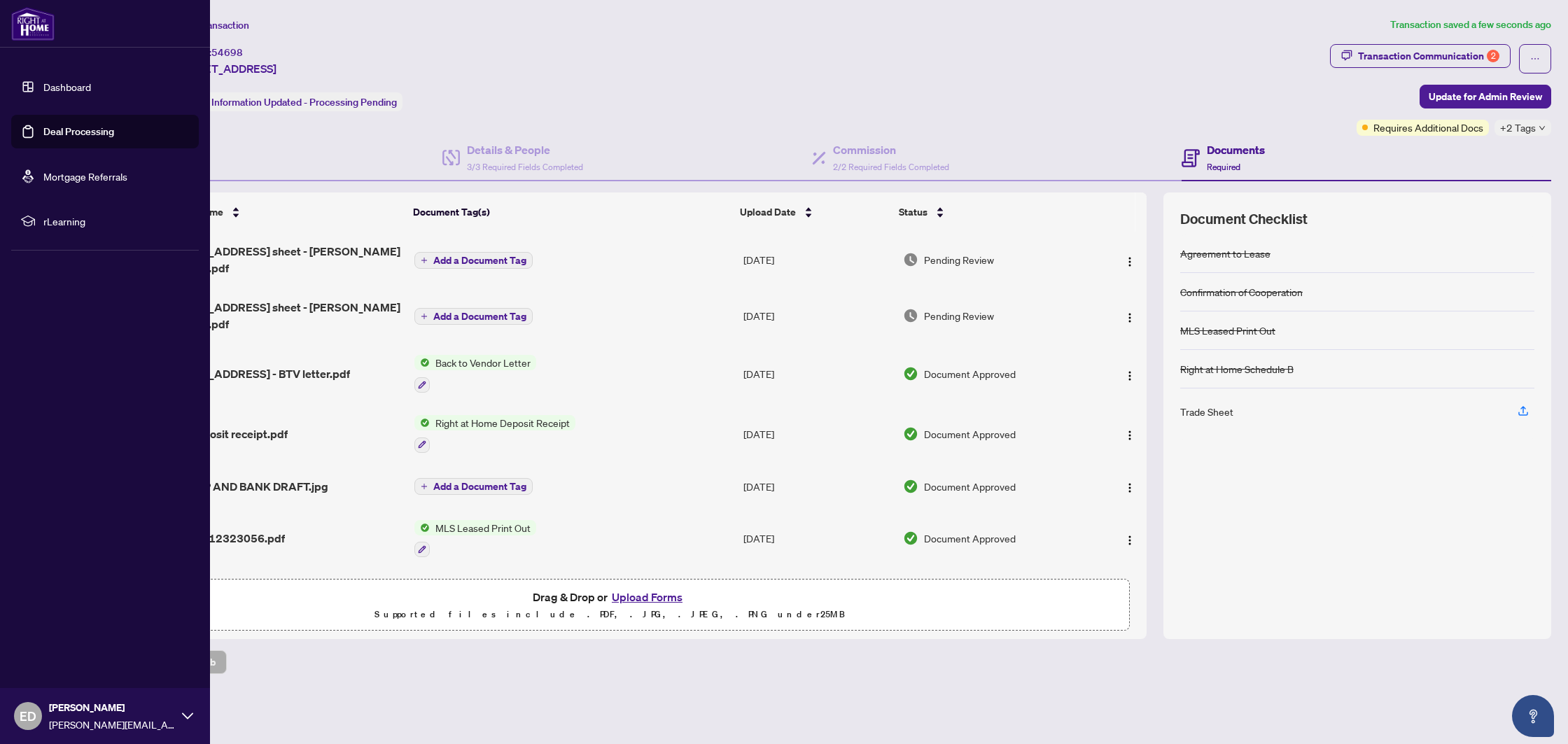
click at [44, 125] on link "Deal Processing" at bounding box center [79, 131] width 71 height 12
